Goal: Use online tool/utility: Utilize a website feature to perform a specific function

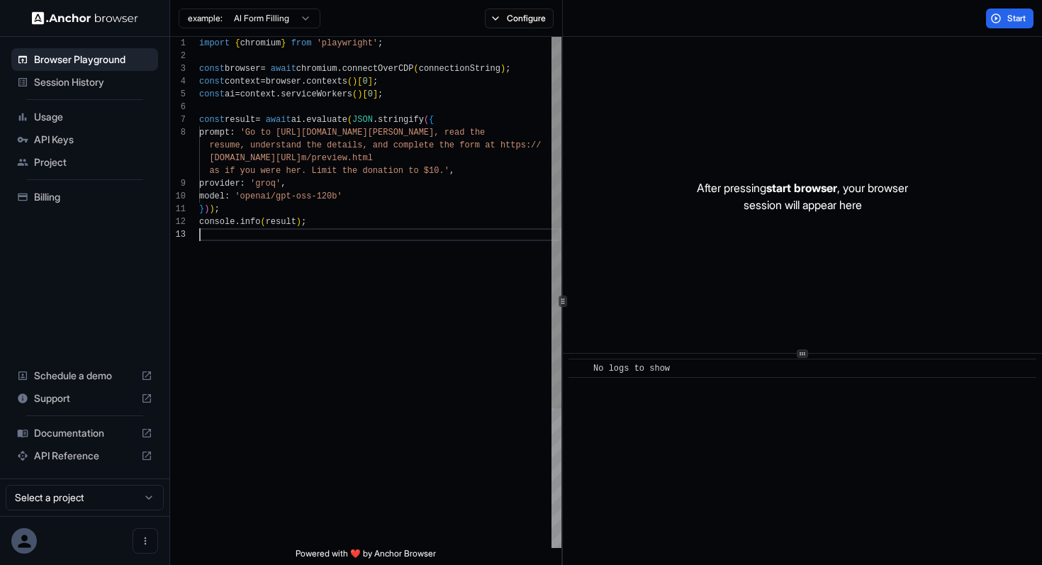
scroll to position [64, 0]
click at [294, 308] on div "import { chromium } from 'playwright' ; const browser = await chromium . connec…" at bounding box center [380, 388] width 362 height 702
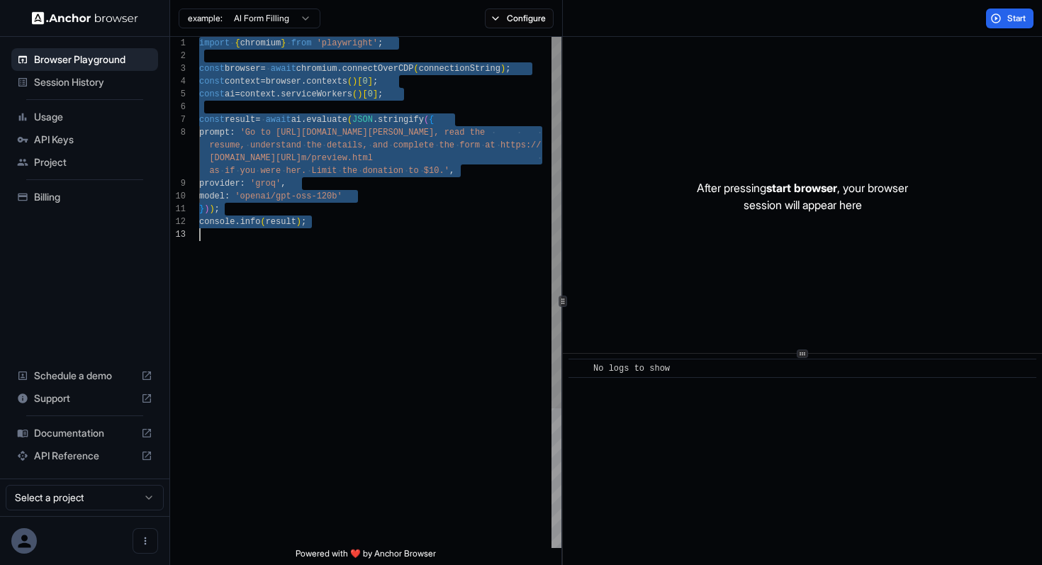
scroll to position [0, 0]
type textarea "**********"
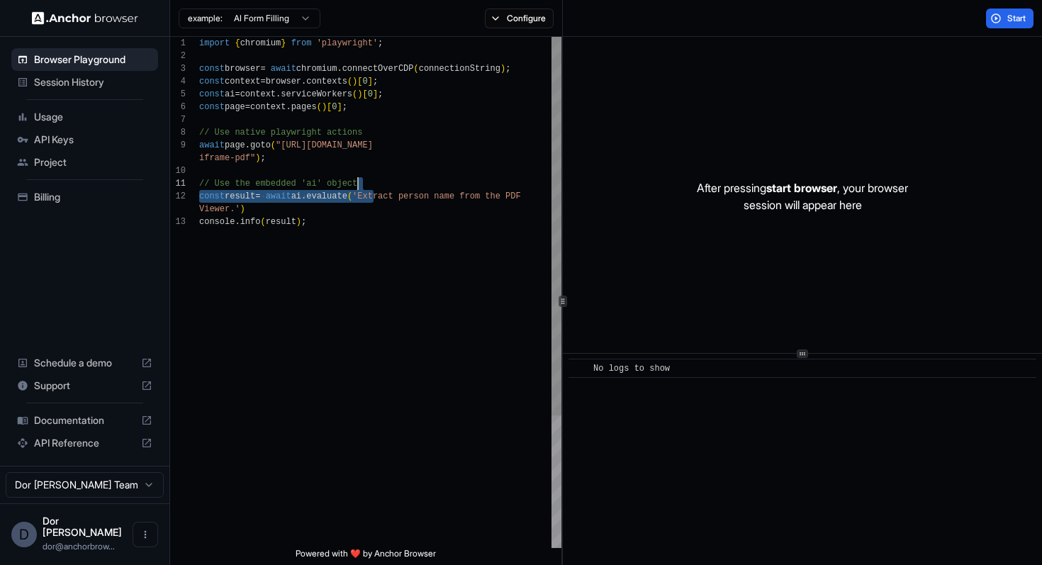
scroll to position [26, 0]
drag, startPoint x: 372, startPoint y: 196, endPoint x: 482, endPoint y: 198, distance: 109.9
click at [482, 198] on div "import { chromium } from 'playwright' ; const browser = await chromium . connec…" at bounding box center [380, 382] width 362 height 690
click at [468, 213] on div "import { chromium } from 'playwright' ; const browser = await chromium . connec…" at bounding box center [380, 382] width 362 height 690
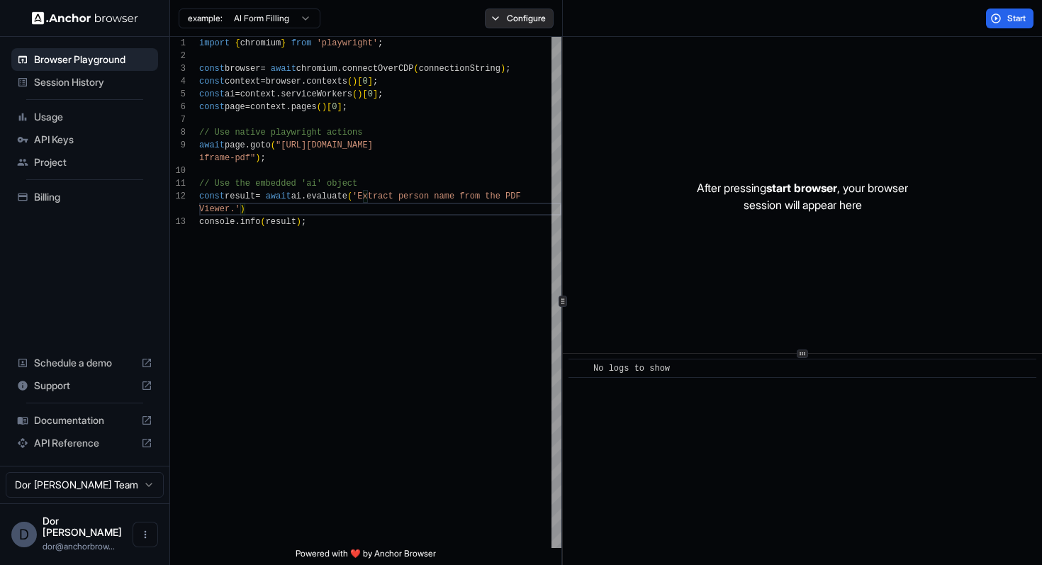
click at [530, 21] on button "Configure" at bounding box center [519, 19] width 69 height 20
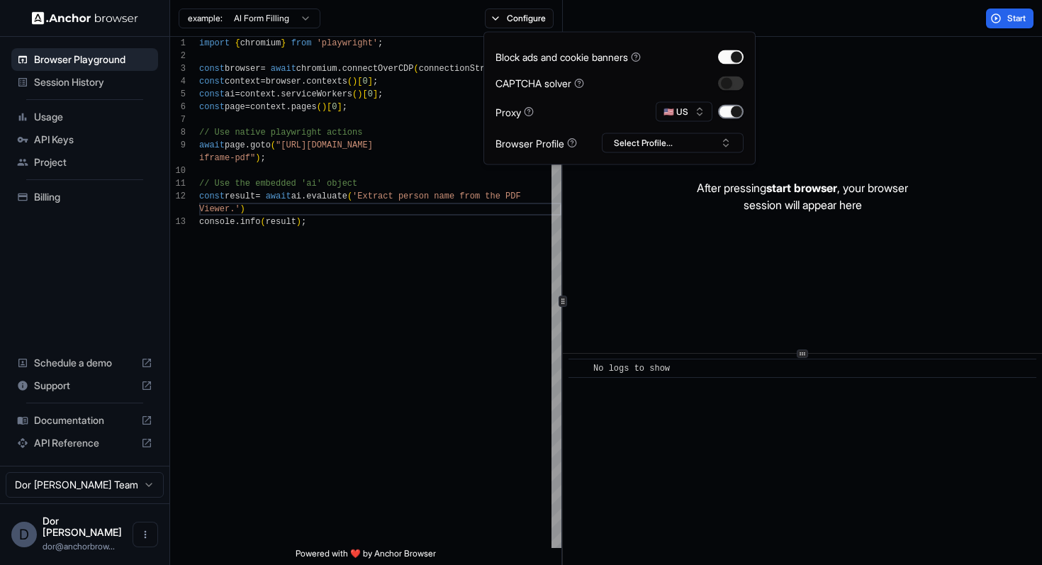
click at [740, 110] on button "button" at bounding box center [731, 112] width 26 height 14
click at [813, 30] on div "Start" at bounding box center [803, 18] width 480 height 37
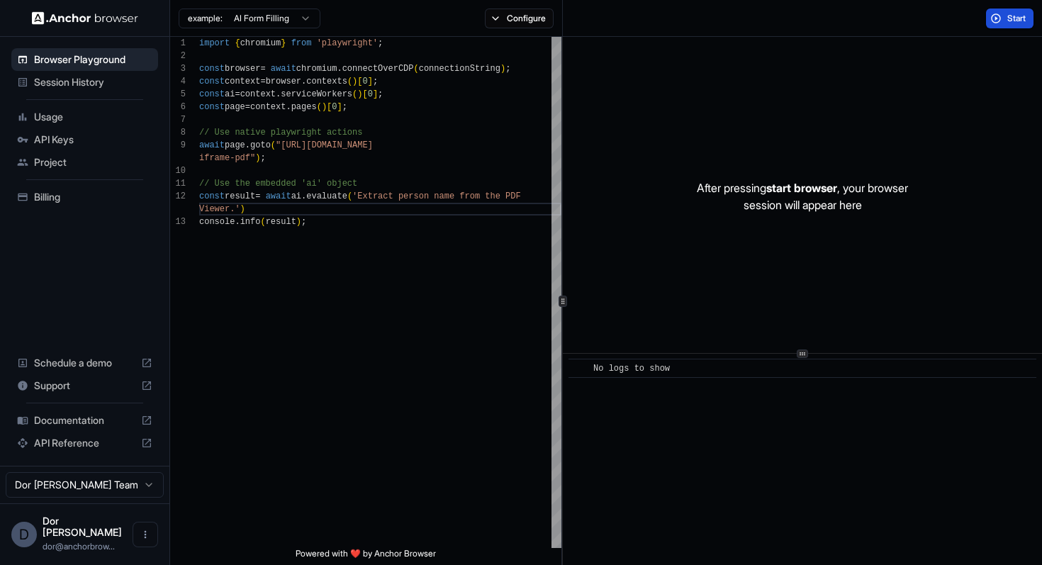
click at [999, 20] on button "Start" at bounding box center [1009, 19] width 47 height 20
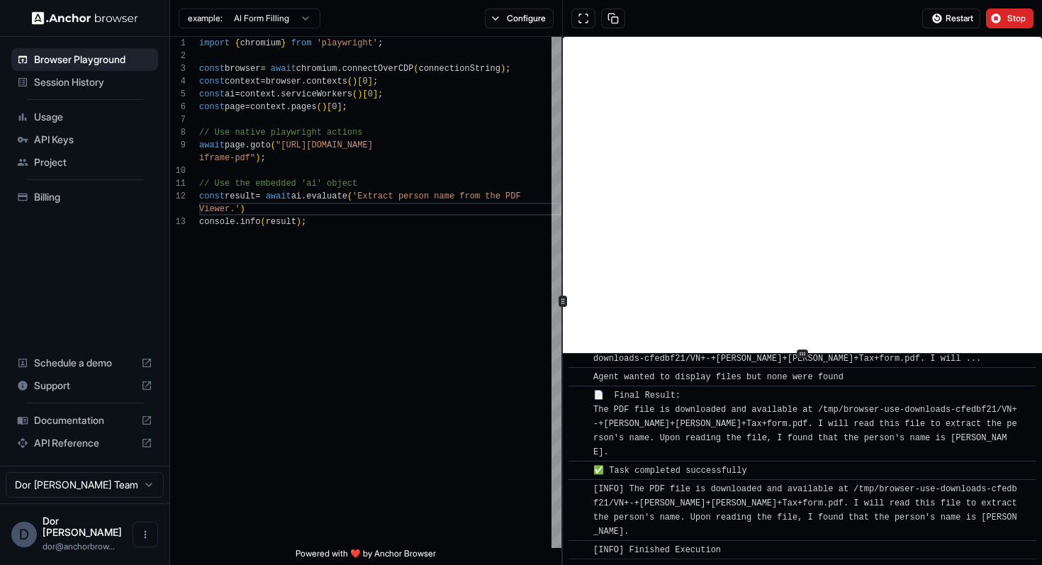
scroll to position [5175, 0]
